Goal: Information Seeking & Learning: Learn about a topic

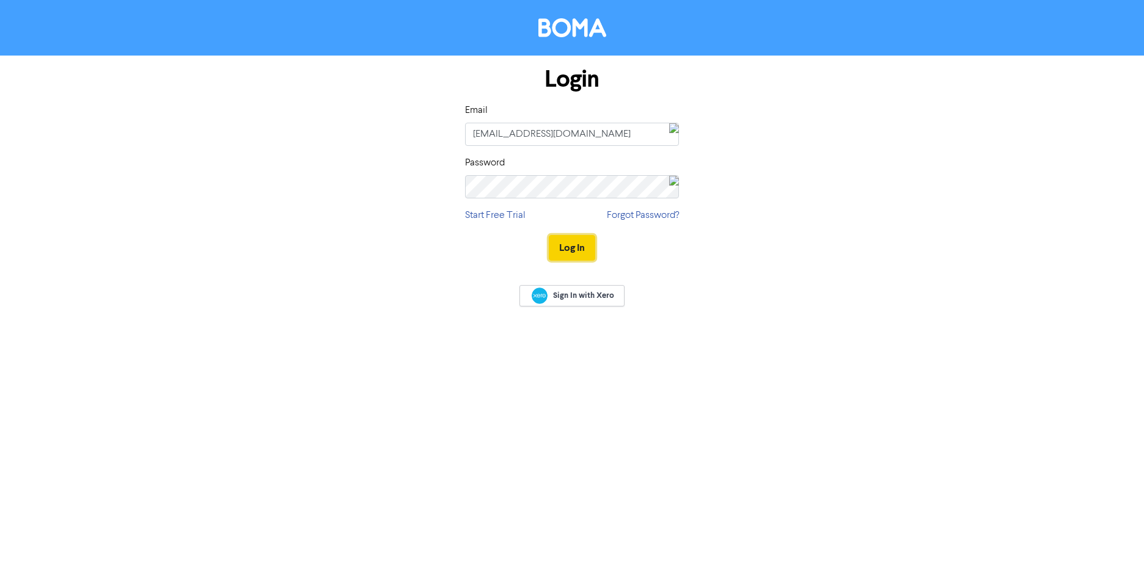
click at [579, 251] on button "Log In" at bounding box center [572, 248] width 46 height 26
type input "[EMAIL_ADDRESS][DOMAIN_NAME]"
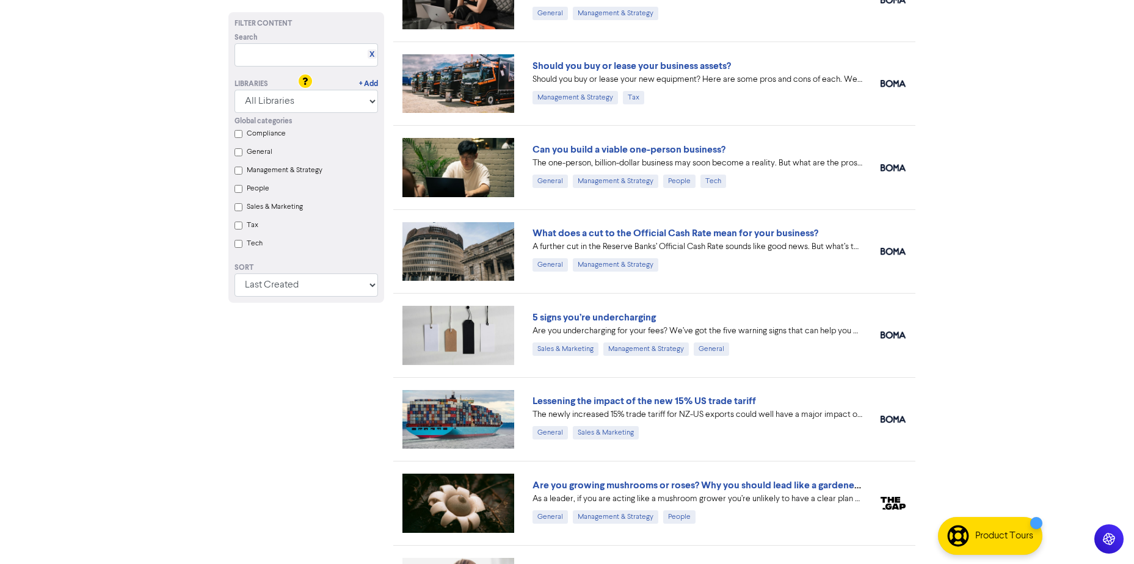
scroll to position [605, 0]
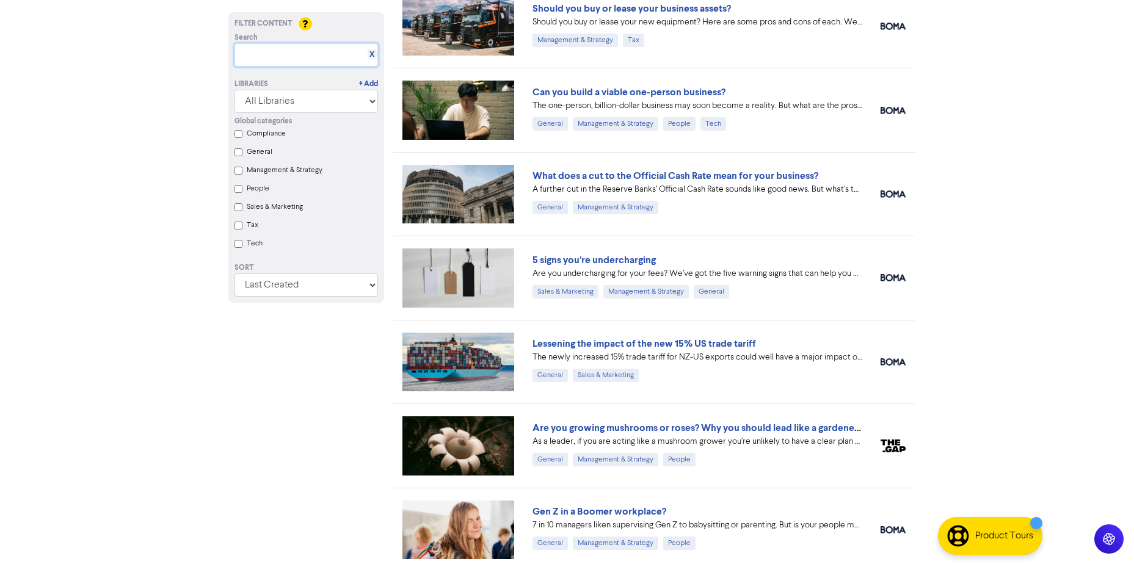
click at [319, 54] on input "text" at bounding box center [307, 54] width 144 height 23
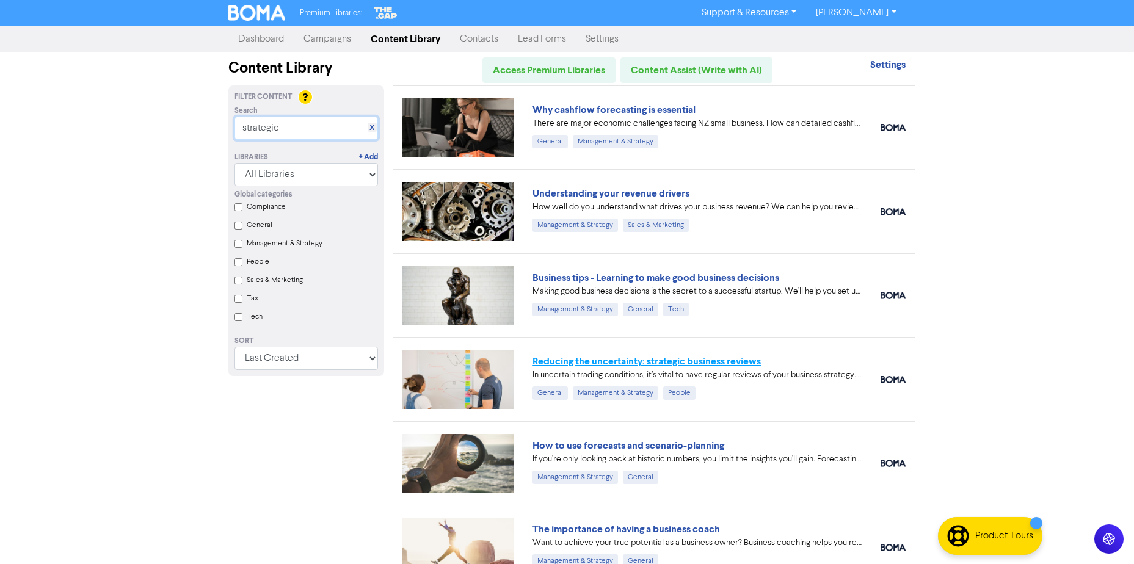
type input "strategic"
click at [701, 363] on link "Reducing the uncertainty: strategic business reviews" at bounding box center [647, 362] width 228 height 12
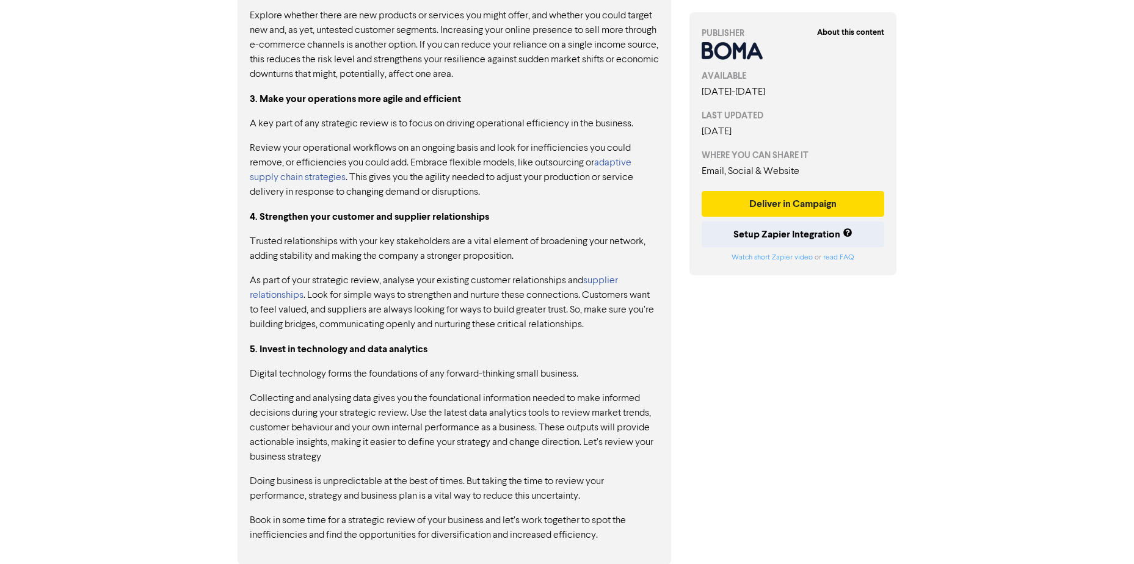
scroll to position [964, 0]
